Goal: Navigation & Orientation: Understand site structure

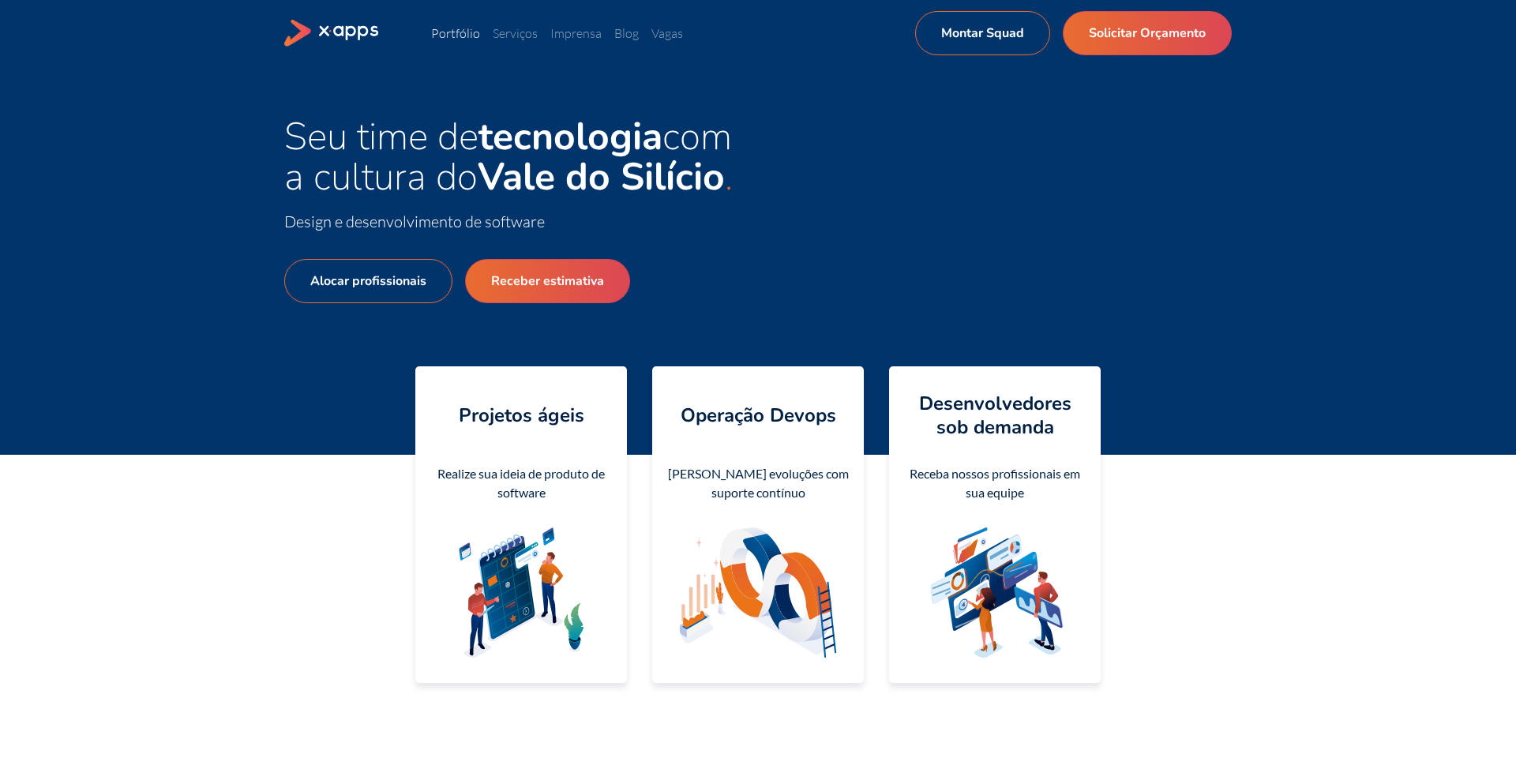
click at [457, 37] on link "Portfólio" at bounding box center [455, 34] width 49 height 16
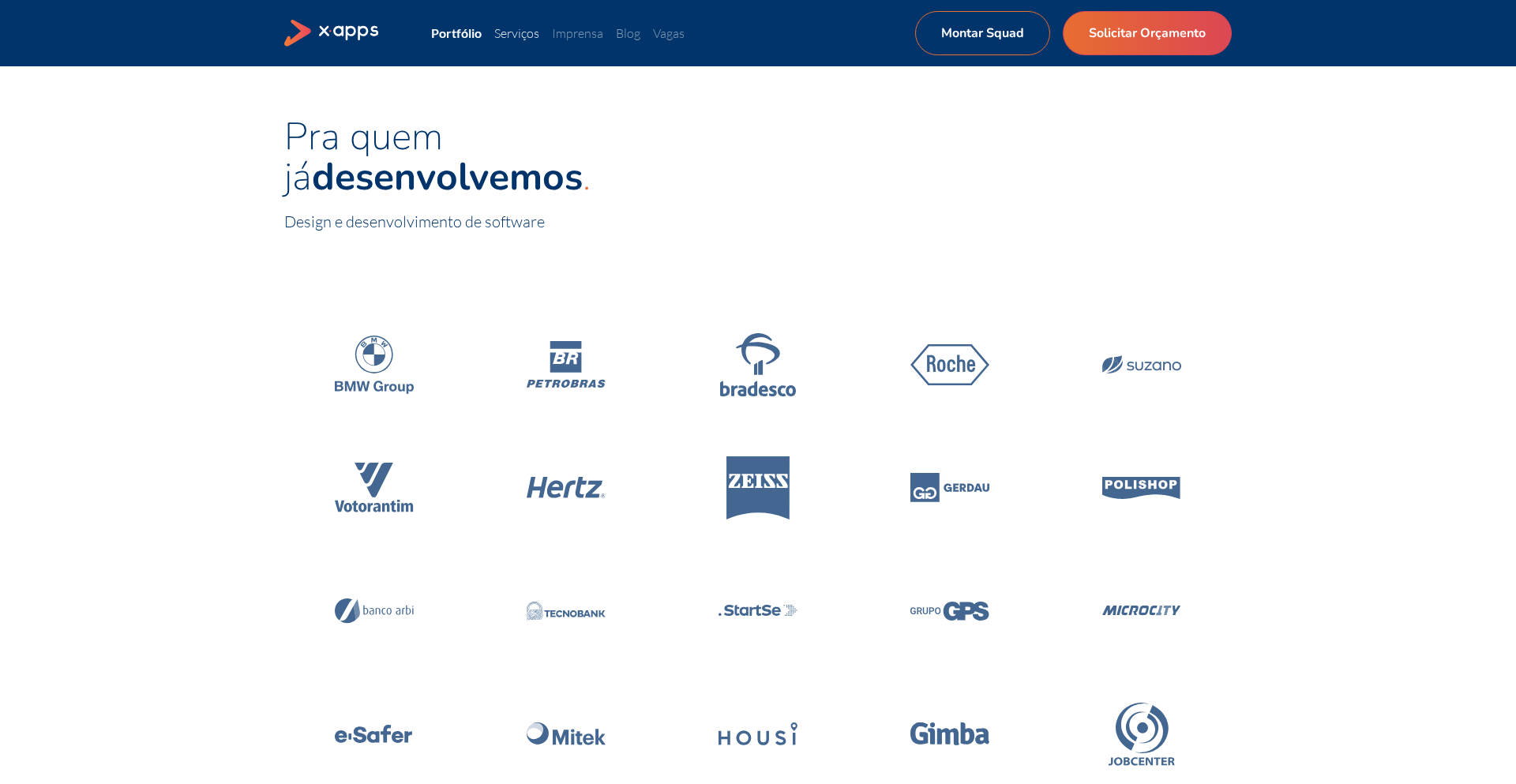
click at [524, 33] on link "Serviços" at bounding box center [517, 34] width 45 height 16
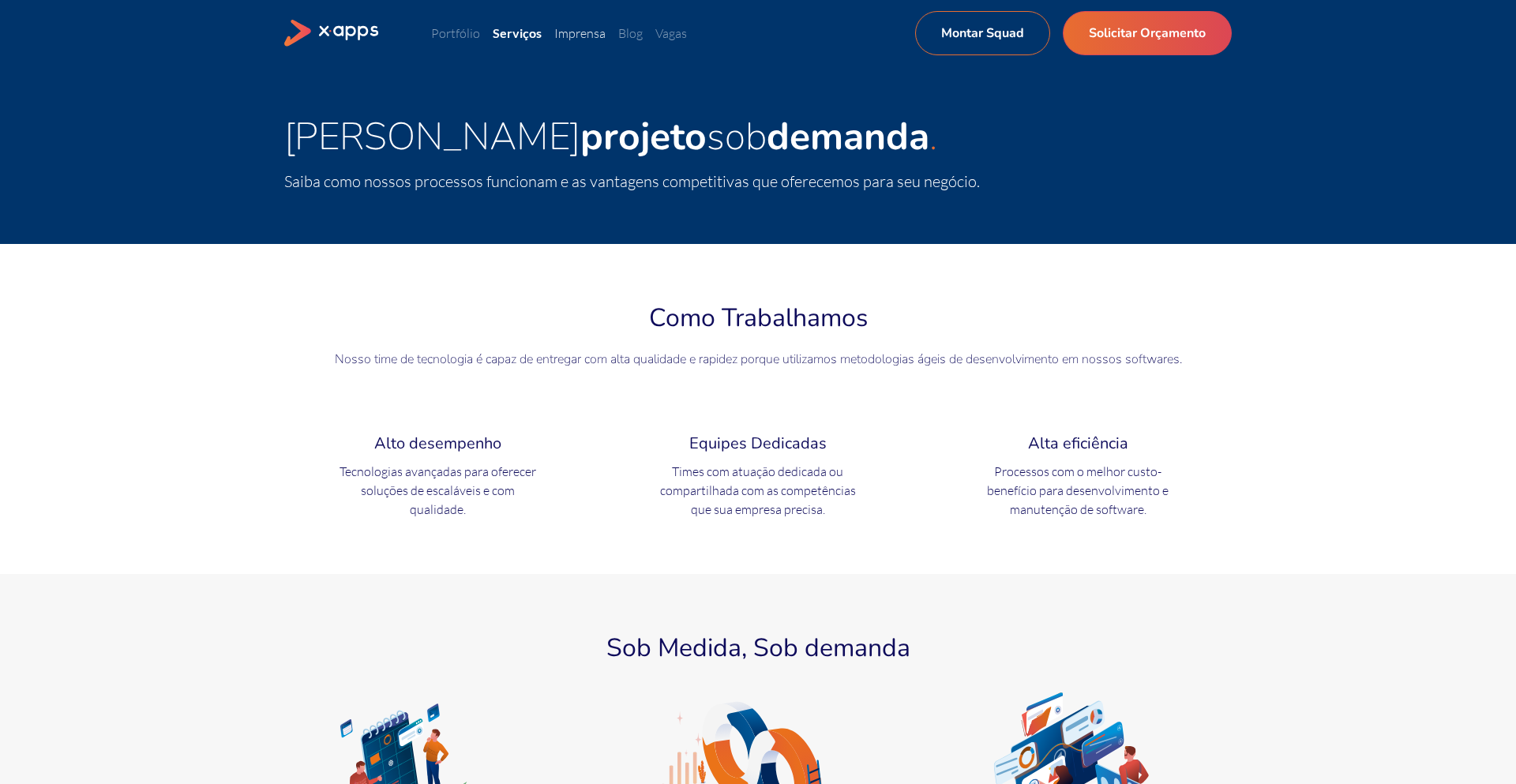
click at [594, 34] on link "Imprensa" at bounding box center [580, 34] width 51 height 16
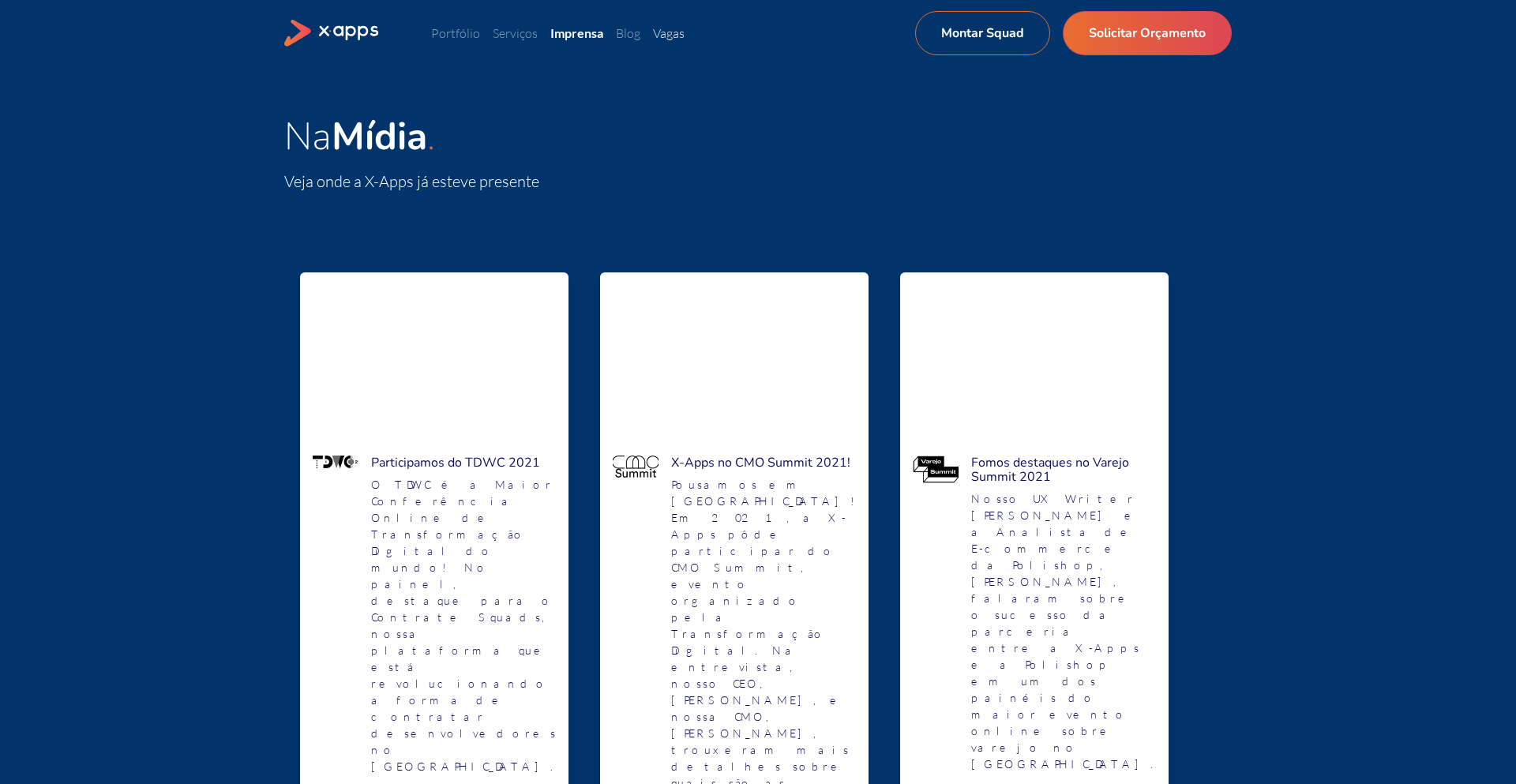
click at [653, 37] on link "Vagas" at bounding box center [668, 34] width 31 height 16
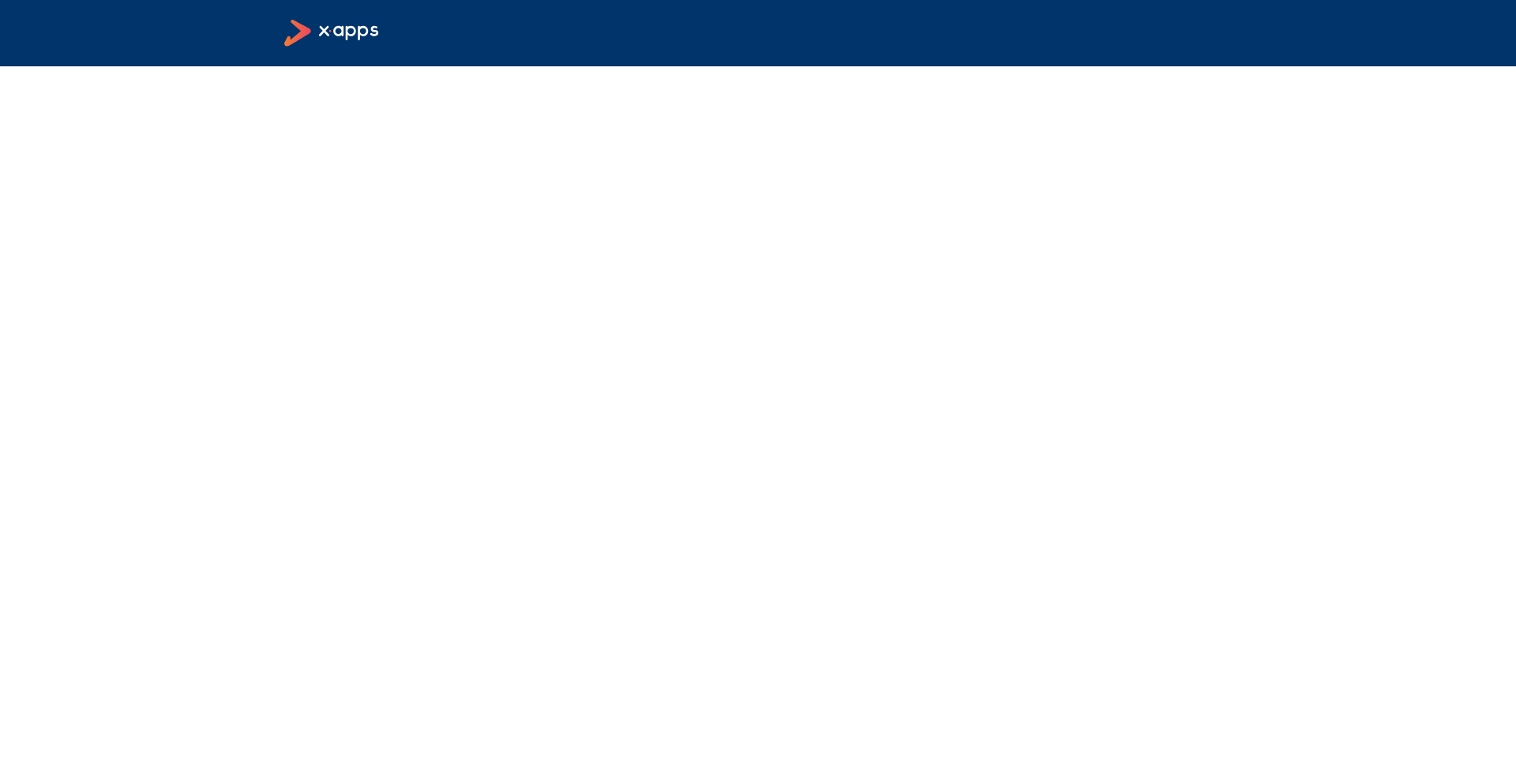
click at [365, 30] on icon at bounding box center [332, 34] width 96 height 28
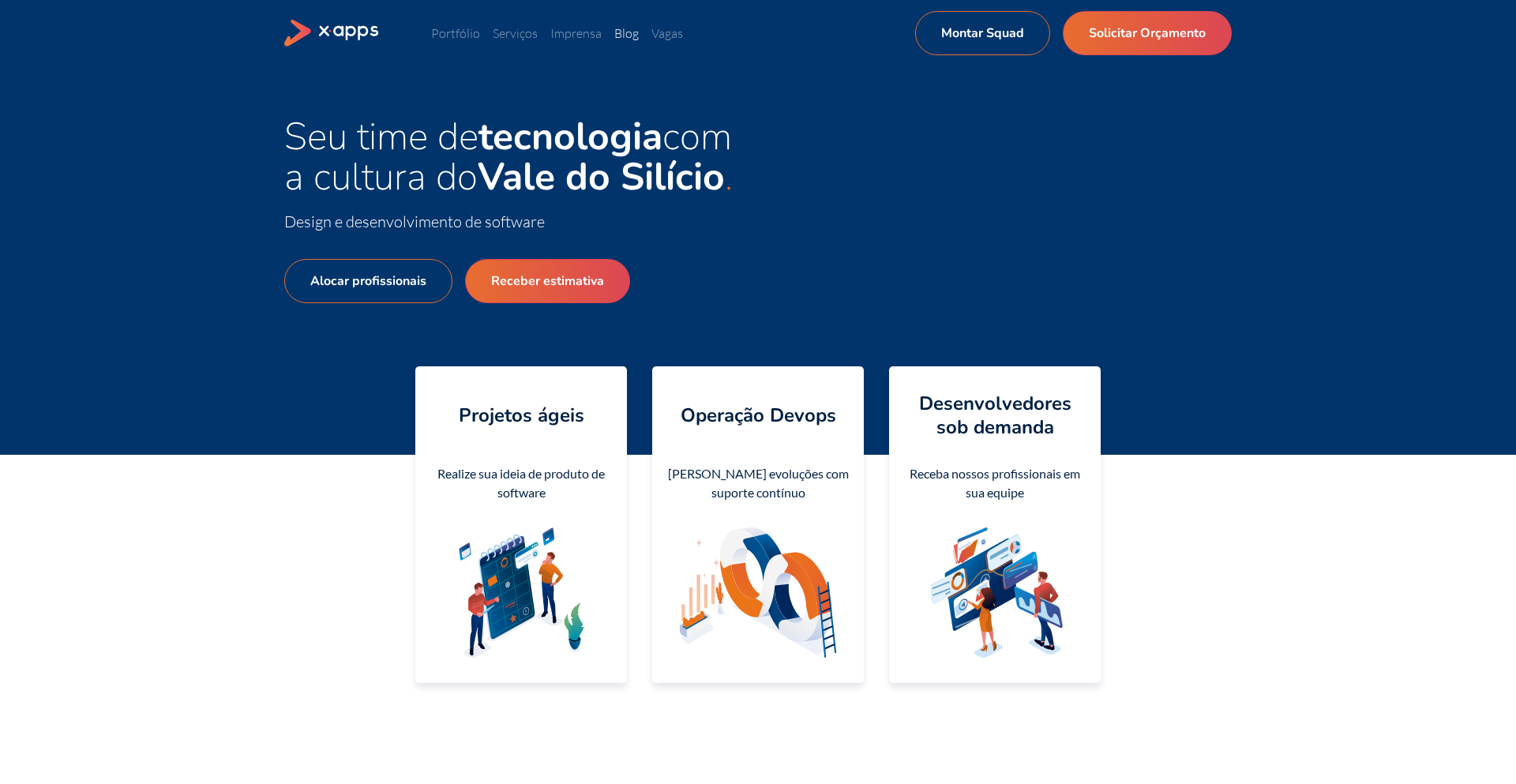
click at [632, 37] on link "Blog" at bounding box center [626, 34] width 25 height 16
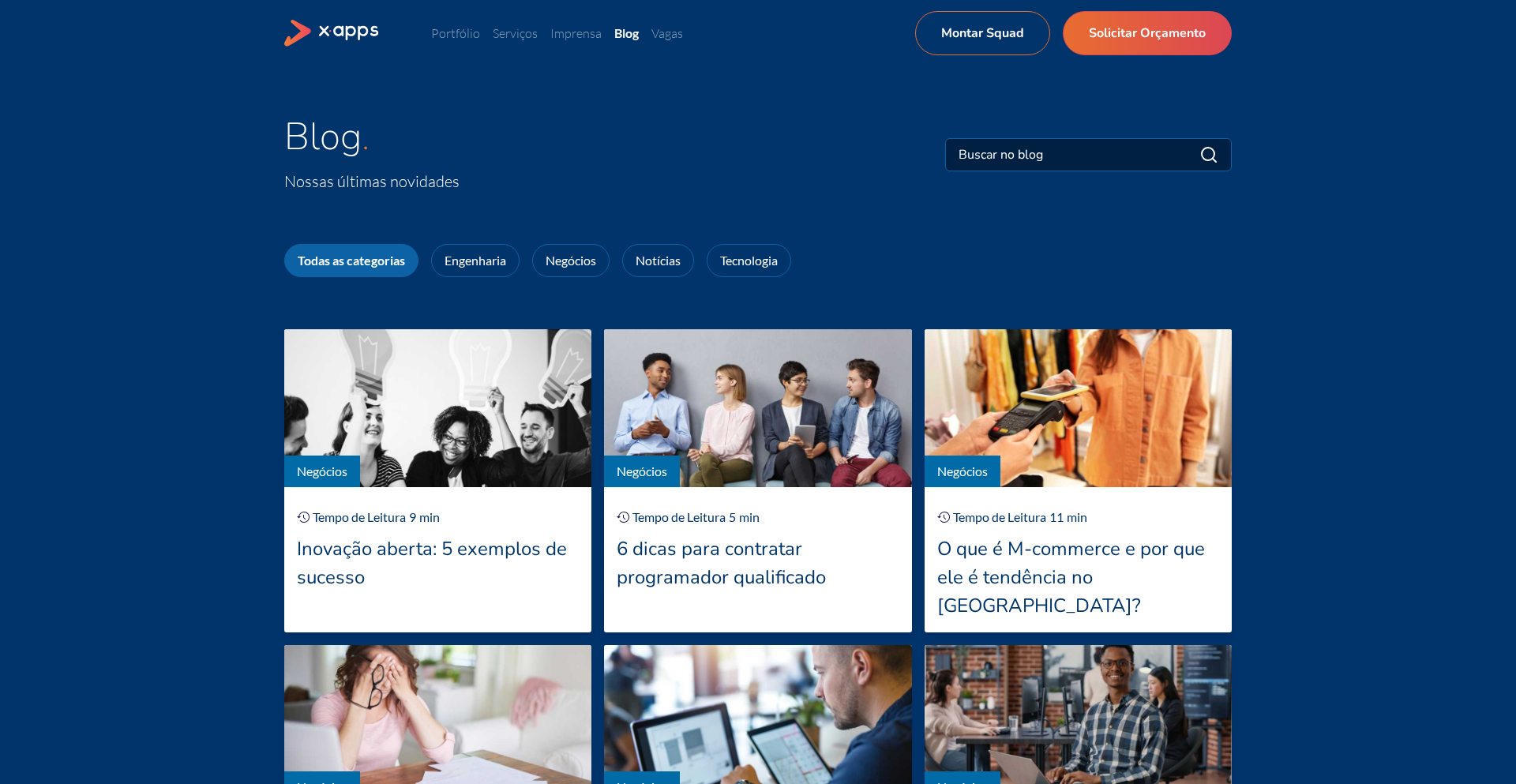
click at [347, 34] on icon at bounding box center [350, 33] width 61 height 15
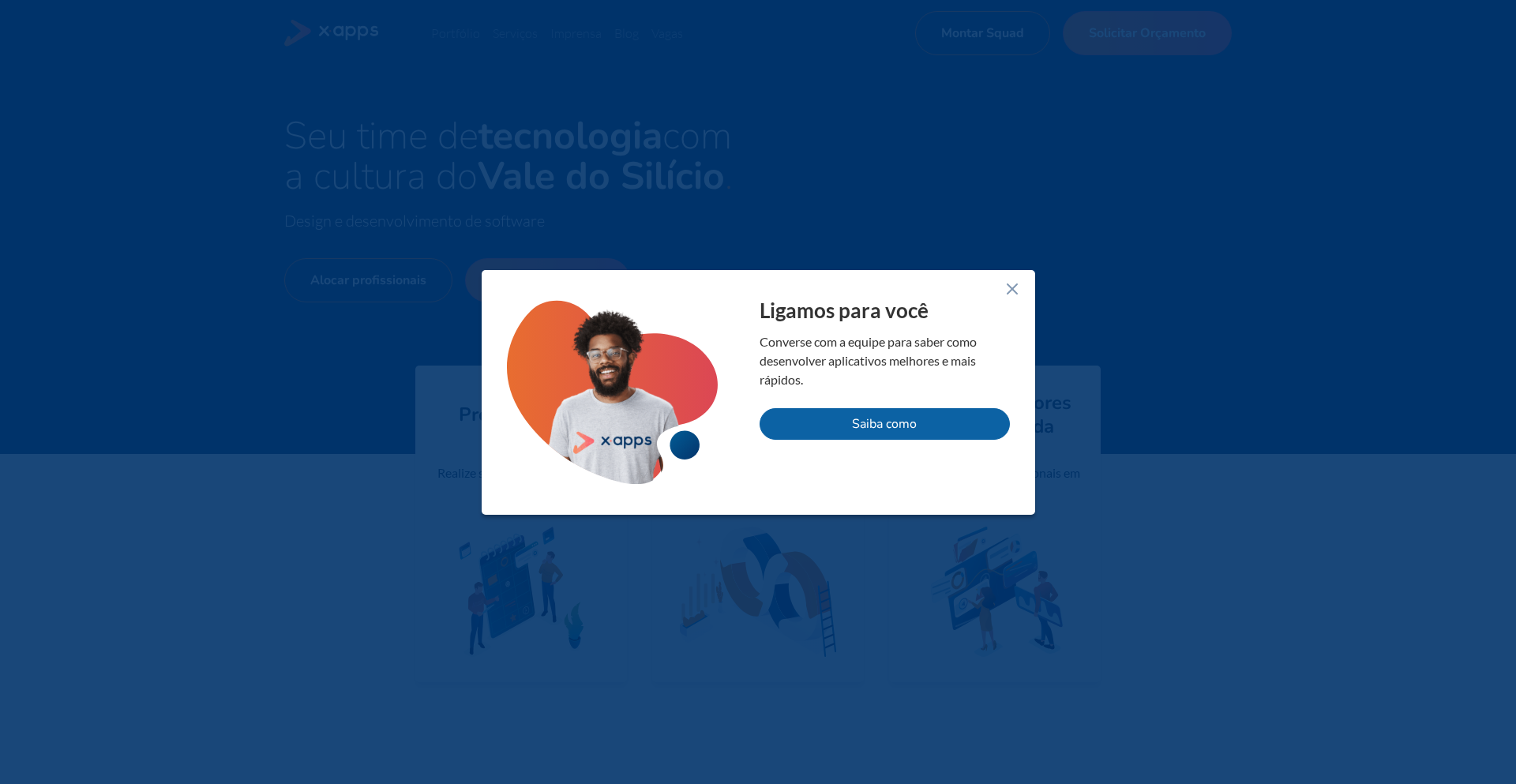
click at [1012, 286] on line at bounding box center [1012, 289] width 10 height 10
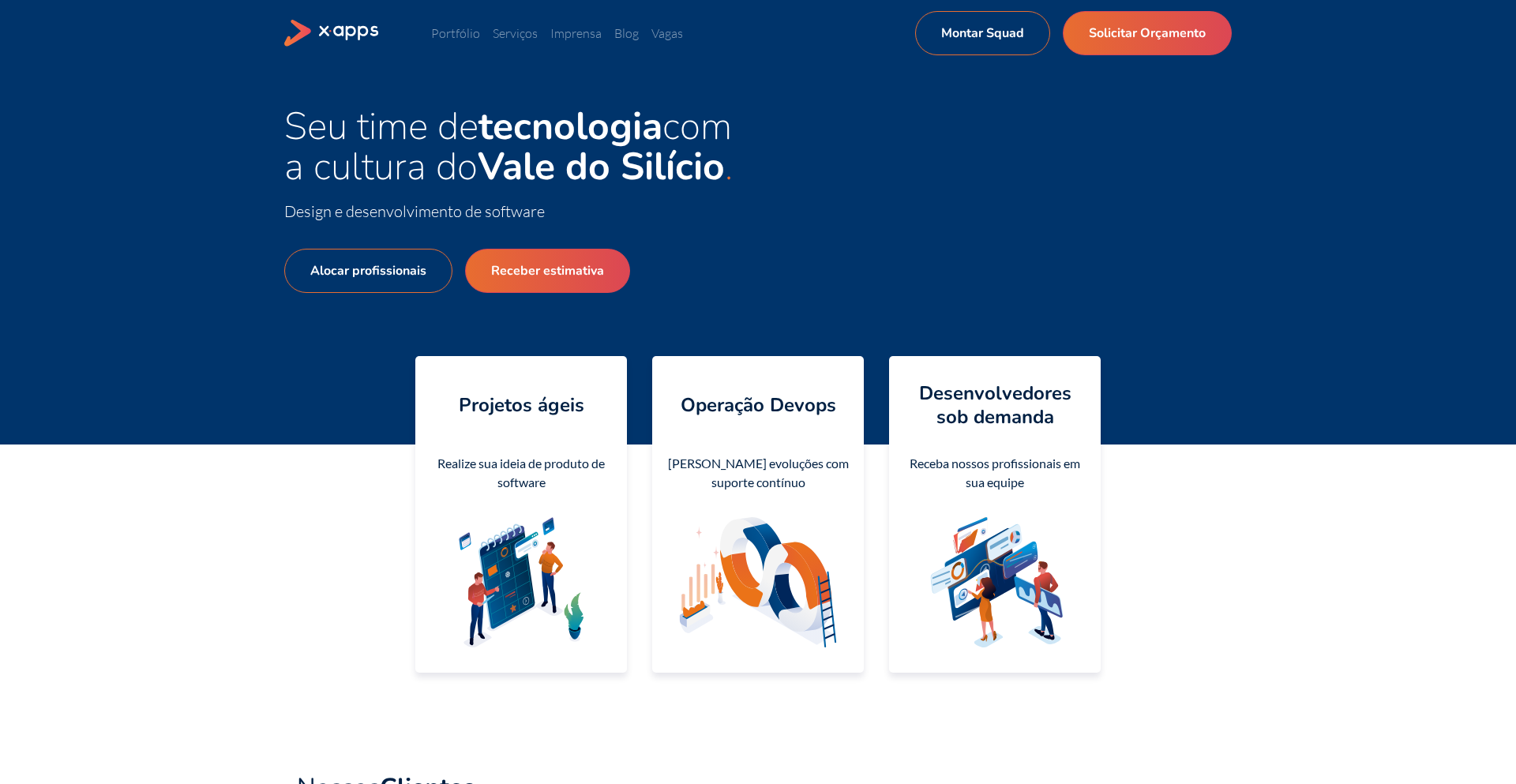
scroll to position [14, 0]
